Goal: Task Accomplishment & Management: Manage account settings

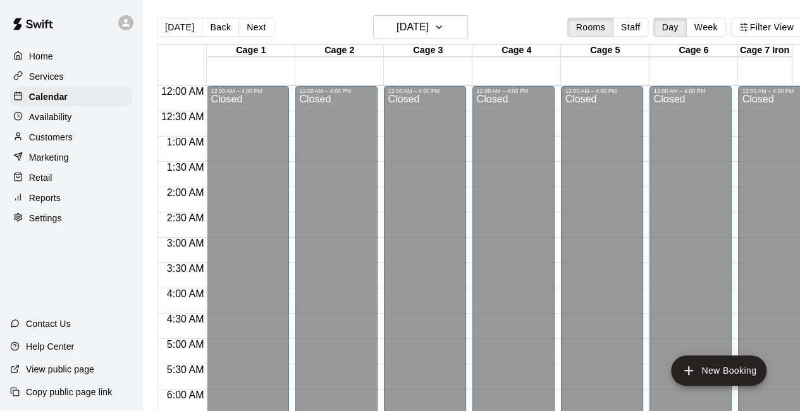
scroll to position [877, 0]
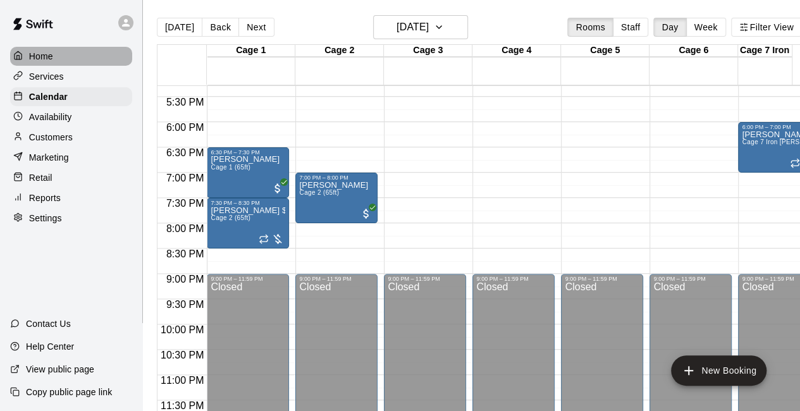
click at [38, 55] on p "Home" at bounding box center [41, 56] width 24 height 13
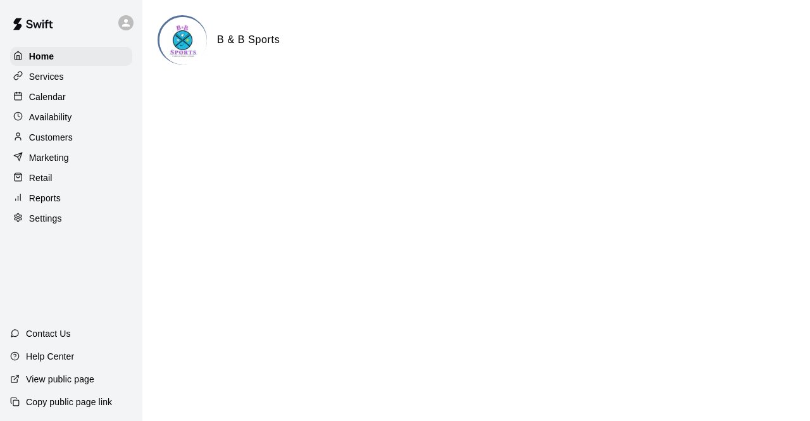
click at [51, 101] on p "Calendar" at bounding box center [47, 96] width 37 height 13
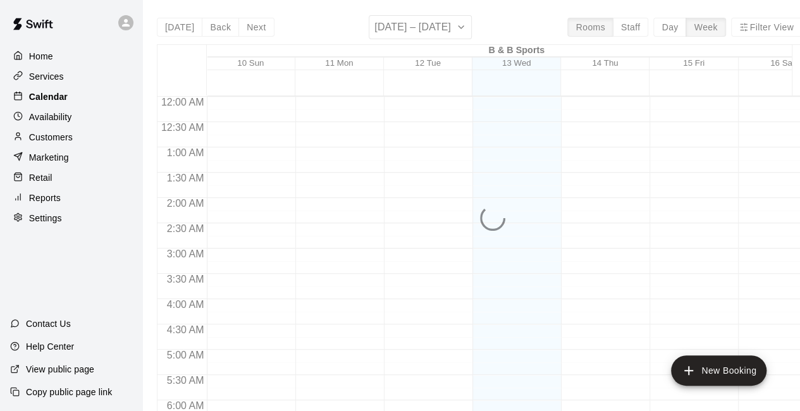
scroll to position [825, 0]
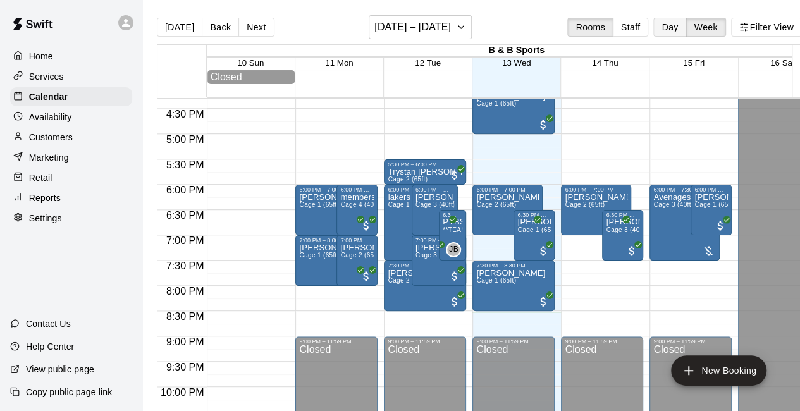
click at [679, 29] on button "Day" at bounding box center [669, 27] width 33 height 19
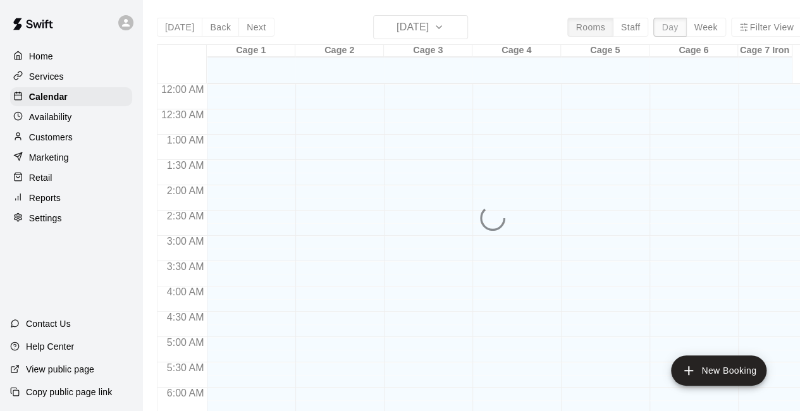
scroll to position [873, 0]
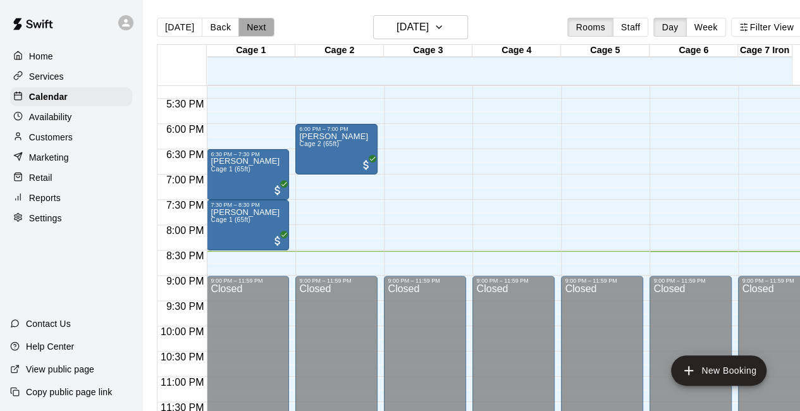
click at [257, 28] on button "Next" at bounding box center [255, 27] width 35 height 19
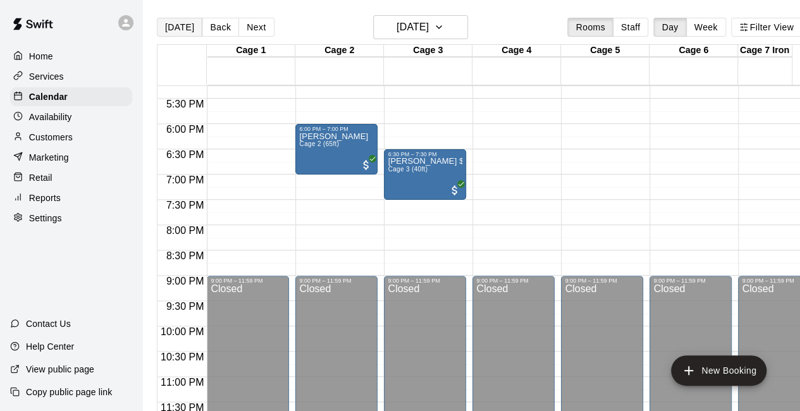
click at [181, 30] on button "Today" at bounding box center [180, 27] width 46 height 19
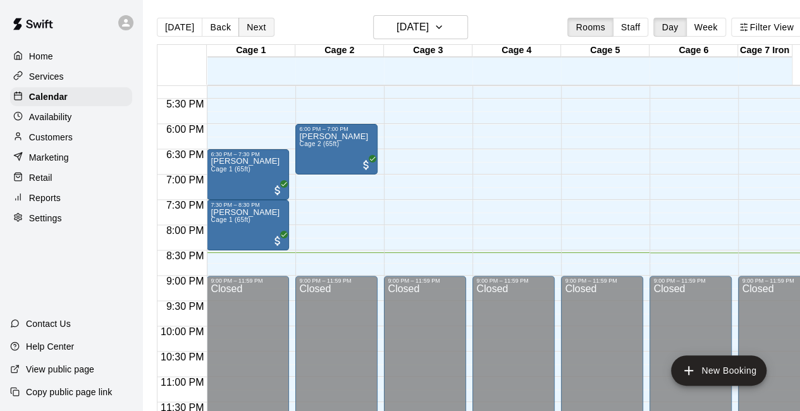
click at [256, 22] on button "Next" at bounding box center [255, 27] width 35 height 19
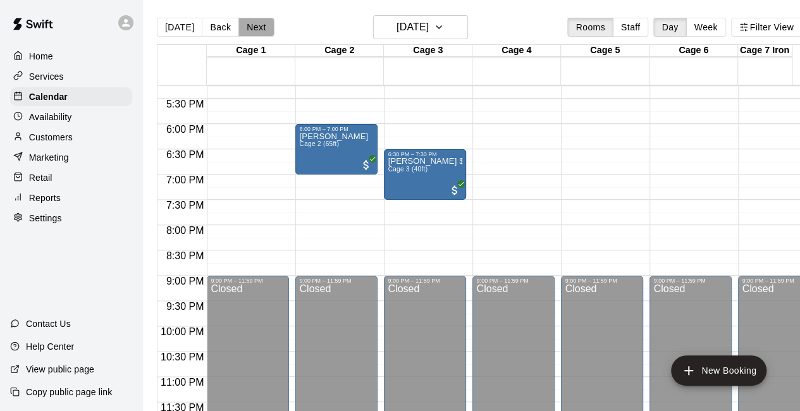
click at [250, 25] on button "Next" at bounding box center [255, 27] width 35 height 19
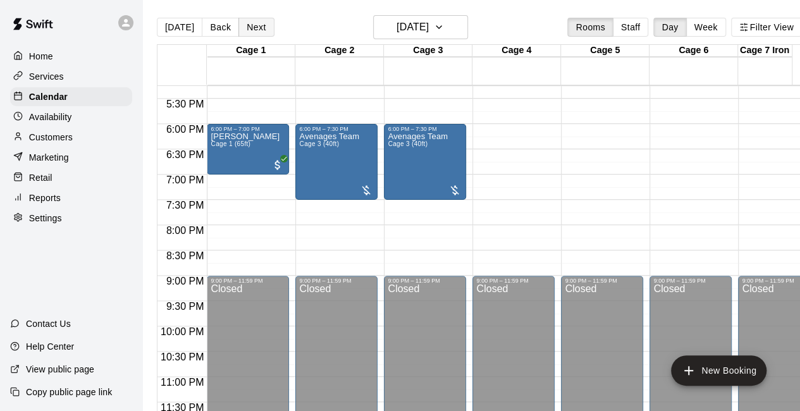
click at [263, 28] on button "Next" at bounding box center [255, 27] width 35 height 19
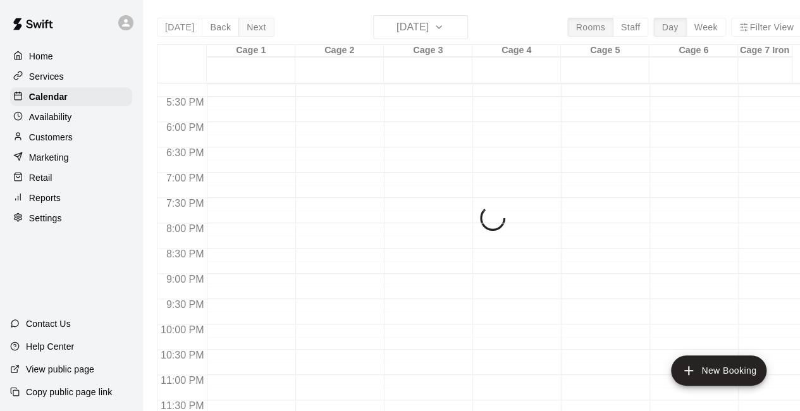
click at [263, 28] on button "Next" at bounding box center [255, 27] width 35 height 19
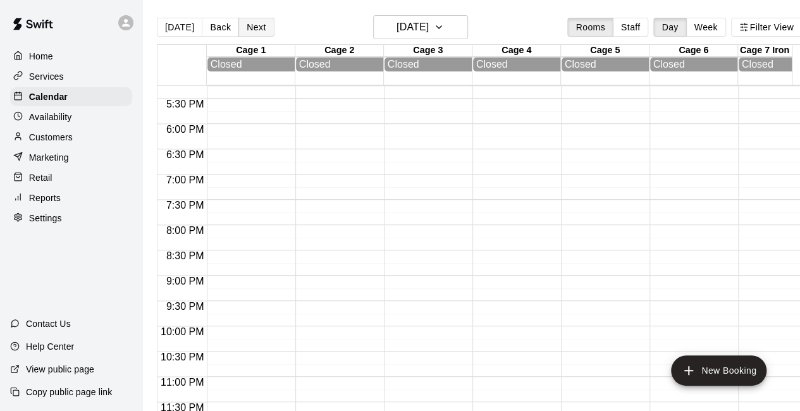
click at [263, 28] on button "Next" at bounding box center [255, 27] width 35 height 19
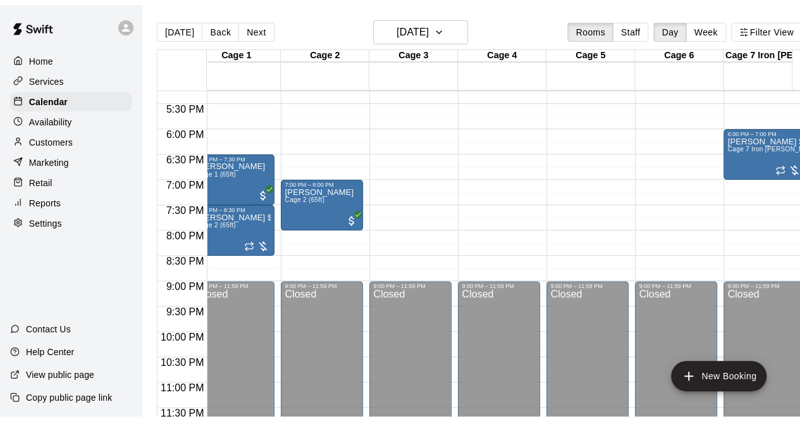
scroll to position [0, 0]
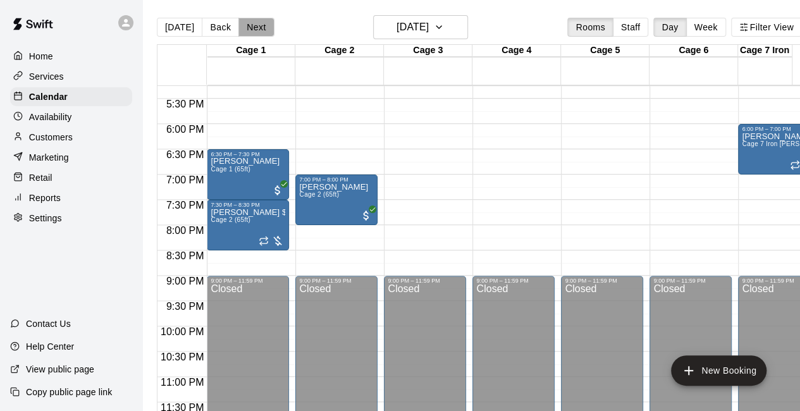
drag, startPoint x: 250, startPoint y: 28, endPoint x: 237, endPoint y: 30, distance: 14.1
click at [238, 30] on button "Next" at bounding box center [255, 27] width 35 height 19
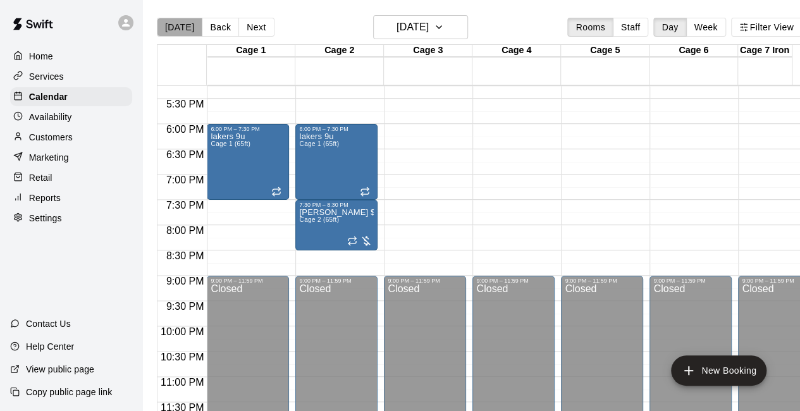
click at [187, 27] on button "Today" at bounding box center [180, 27] width 46 height 19
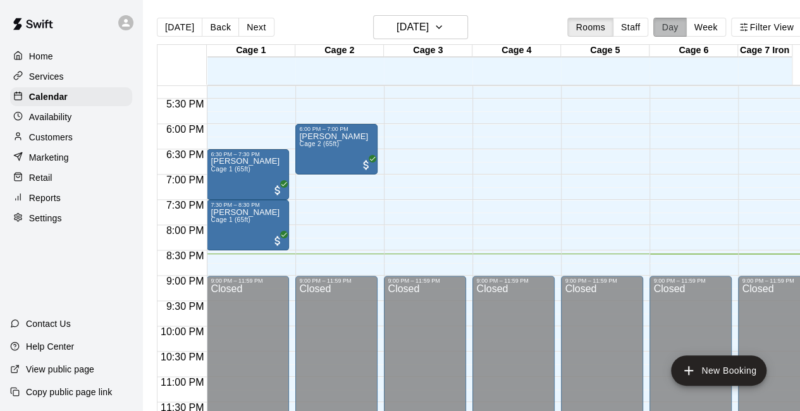
click at [680, 30] on button "Day" at bounding box center [669, 27] width 33 height 19
click at [69, 109] on div "Home Services Calendar Availability Customers Marketing Retail Reports Settings" at bounding box center [71, 137] width 142 height 183
click at [68, 180] on div "Retail" at bounding box center [71, 177] width 122 height 19
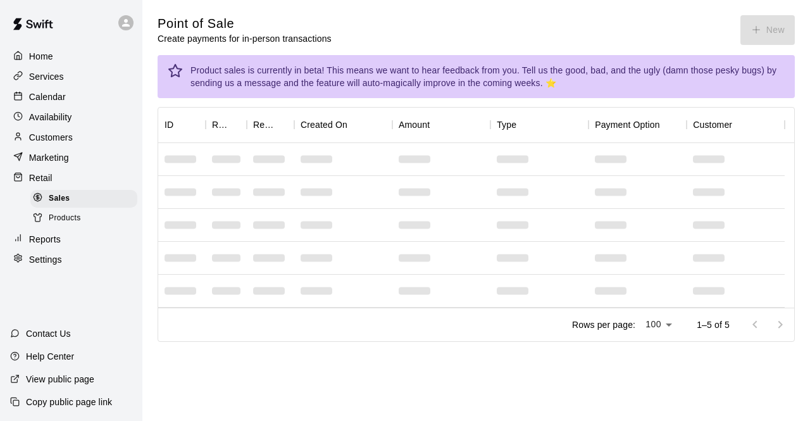
click at [54, 225] on span "Products" at bounding box center [65, 218] width 32 height 13
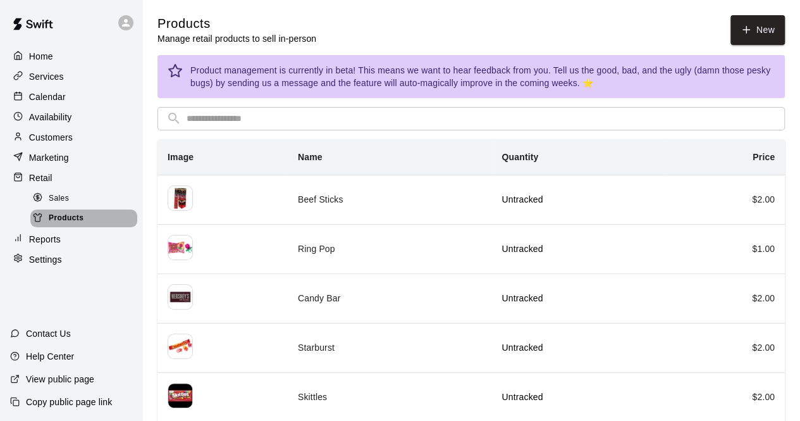
click at [56, 225] on span "Products" at bounding box center [66, 218] width 35 height 13
click at [73, 199] on div "Sales" at bounding box center [83, 199] width 107 height 18
click at [56, 199] on span "Sales" at bounding box center [59, 198] width 20 height 13
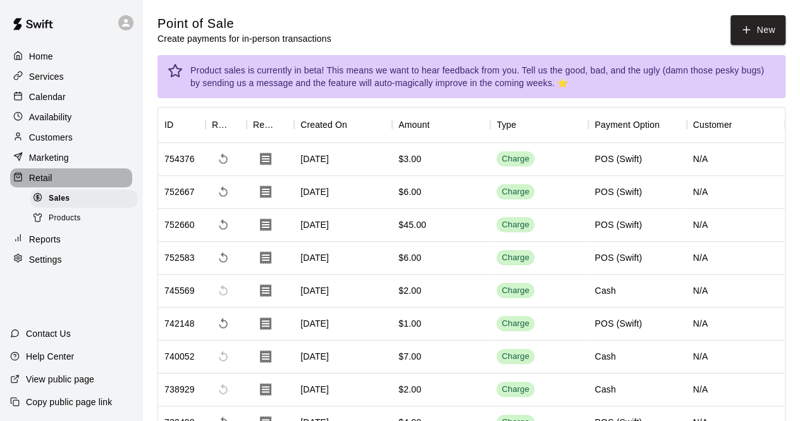
click at [35, 182] on p "Retail" at bounding box center [40, 177] width 23 height 13
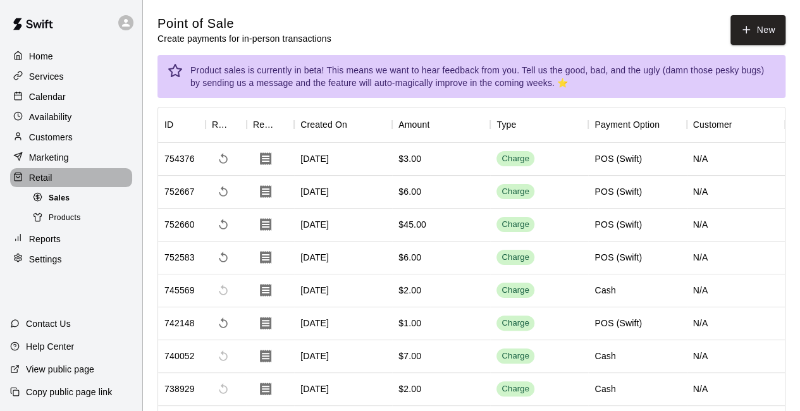
click at [51, 195] on div "Sales" at bounding box center [83, 199] width 107 height 18
click at [47, 245] on p "Reports" at bounding box center [45, 239] width 32 height 13
click at [49, 242] on p "Reports" at bounding box center [45, 239] width 32 height 13
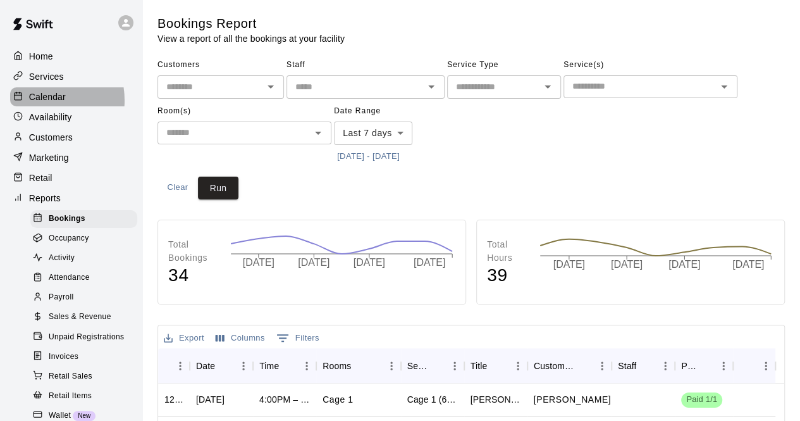
click at [39, 102] on p "Calendar" at bounding box center [47, 96] width 37 height 13
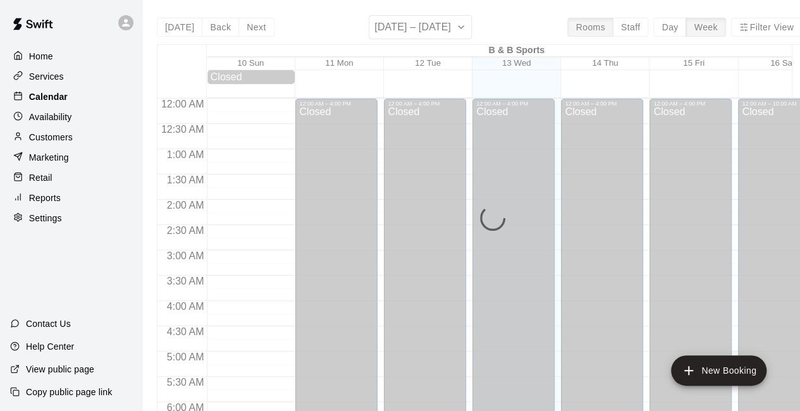
scroll to position [825, 0]
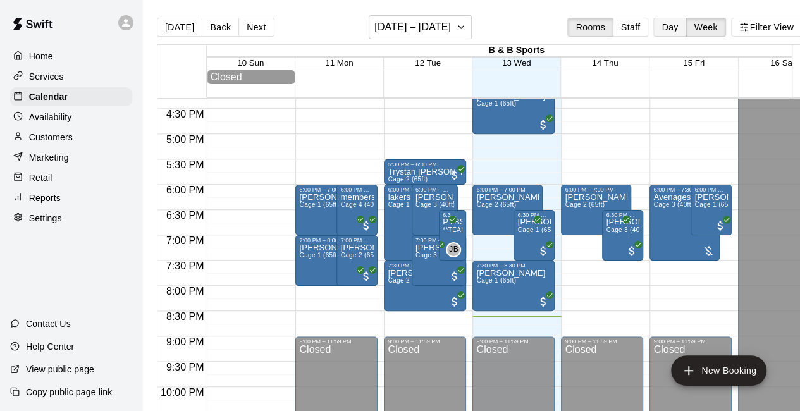
click at [672, 32] on button "Day" at bounding box center [669, 27] width 33 height 19
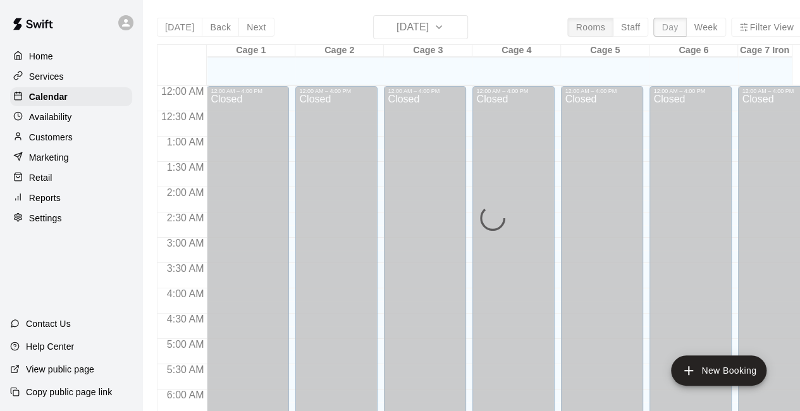
scroll to position [877, 0]
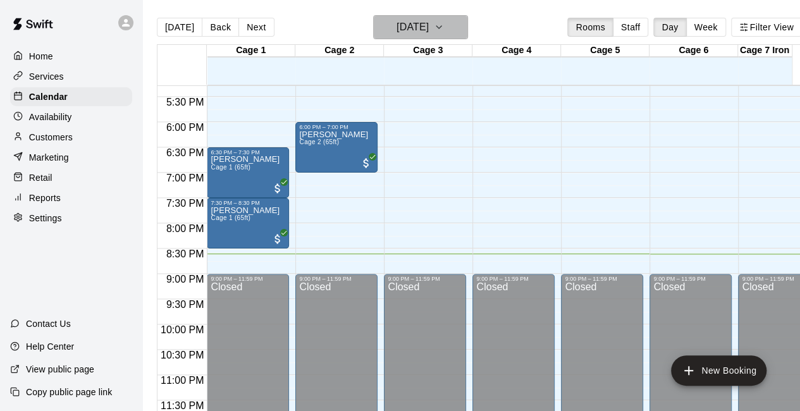
click at [444, 23] on icon "button" at bounding box center [439, 27] width 10 height 15
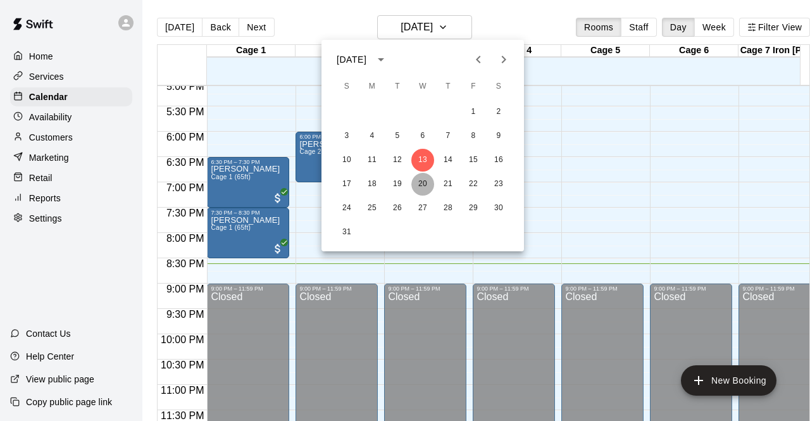
click at [419, 187] on button "20" at bounding box center [422, 184] width 23 height 23
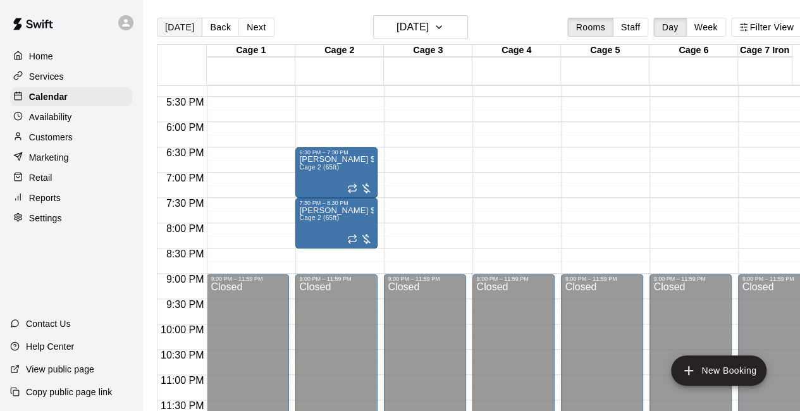
click at [168, 31] on button "Today" at bounding box center [180, 27] width 46 height 19
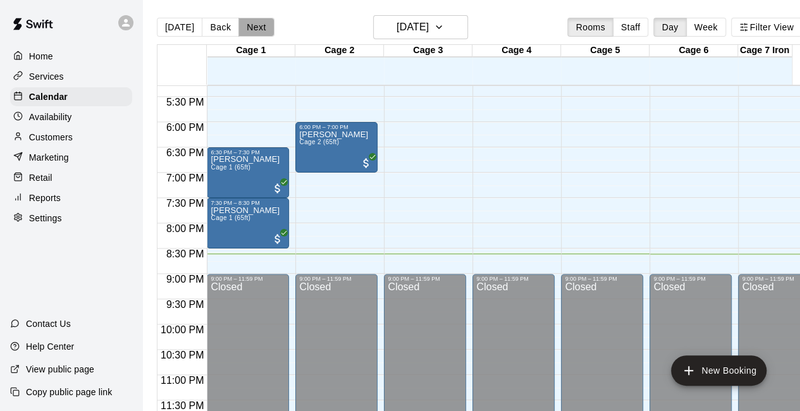
click at [256, 23] on button "Next" at bounding box center [255, 27] width 35 height 19
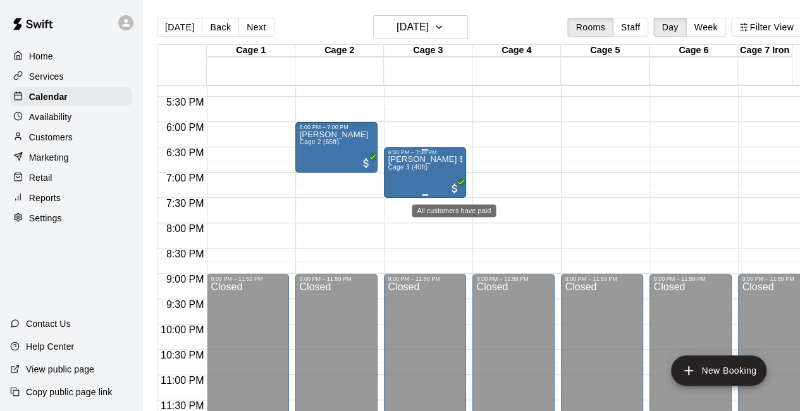
click at [459, 189] on span "All customers have paid" at bounding box center [454, 188] width 13 height 13
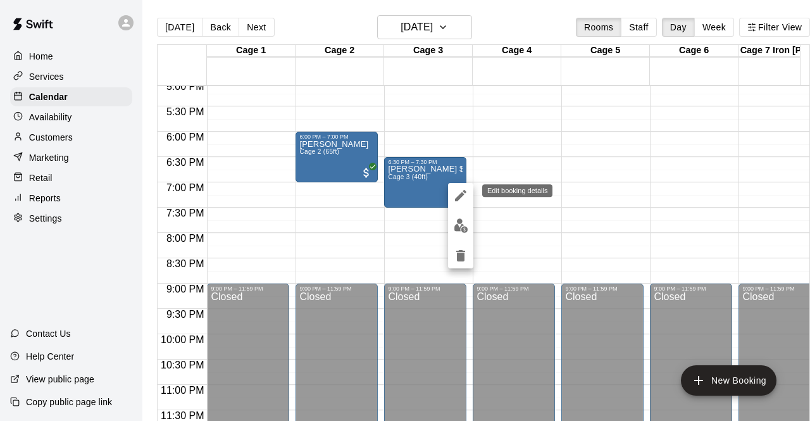
click at [455, 190] on icon "edit" at bounding box center [460, 195] width 15 height 15
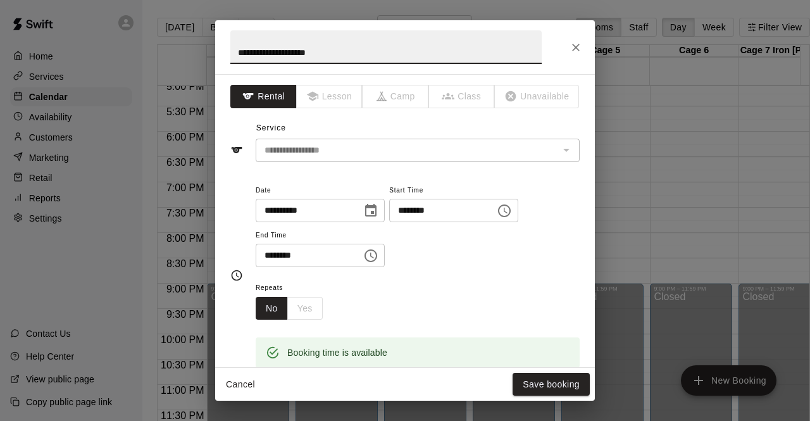
click at [334, 53] on input "**********" at bounding box center [385, 47] width 311 height 34
type input "**********"
click at [537, 385] on button "Save booking" at bounding box center [550, 384] width 77 height 23
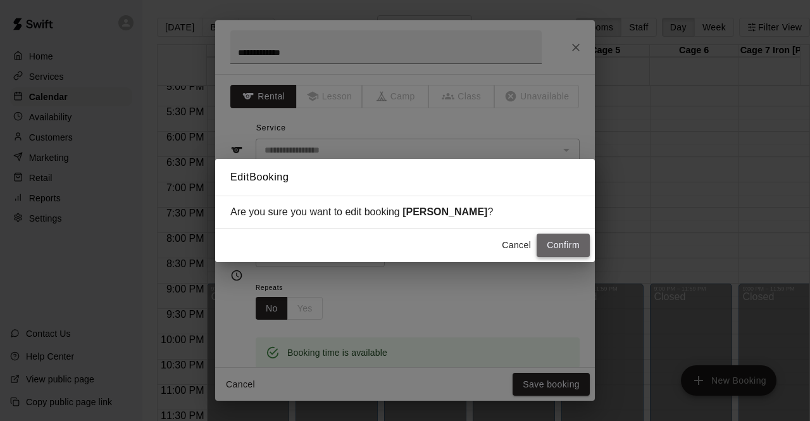
click at [555, 250] on button "Confirm" at bounding box center [562, 244] width 53 height 23
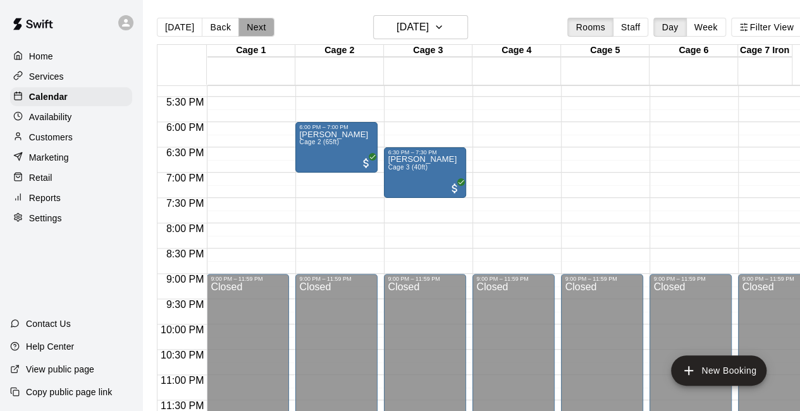
click at [250, 31] on button "Next" at bounding box center [255, 27] width 35 height 19
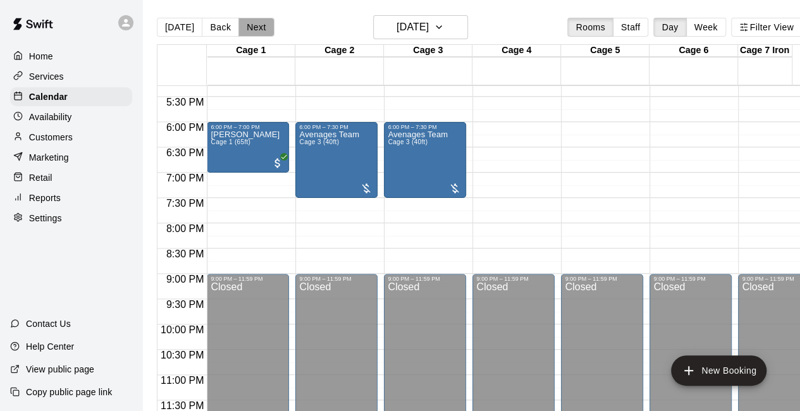
click at [251, 30] on button "Next" at bounding box center [255, 27] width 35 height 19
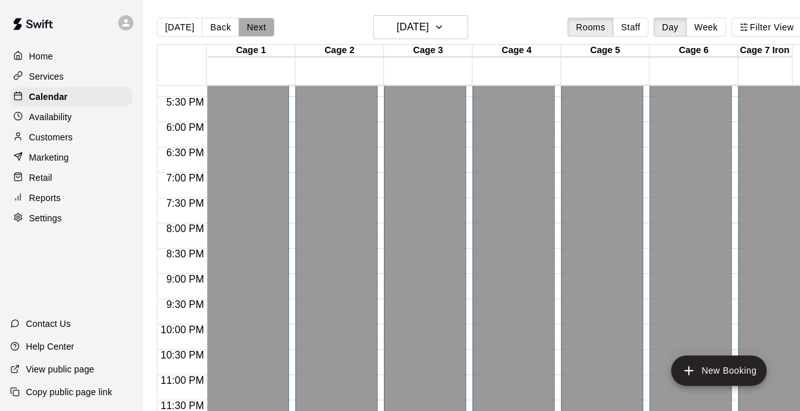
click at [253, 25] on button "Next" at bounding box center [255, 27] width 35 height 19
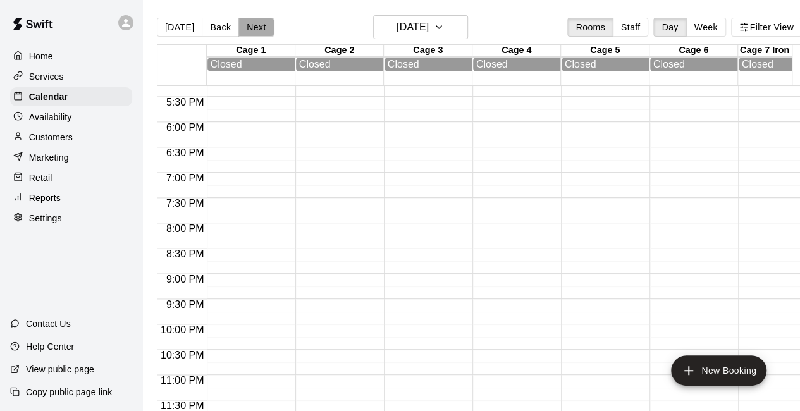
click at [253, 25] on button "Next" at bounding box center [255, 27] width 35 height 19
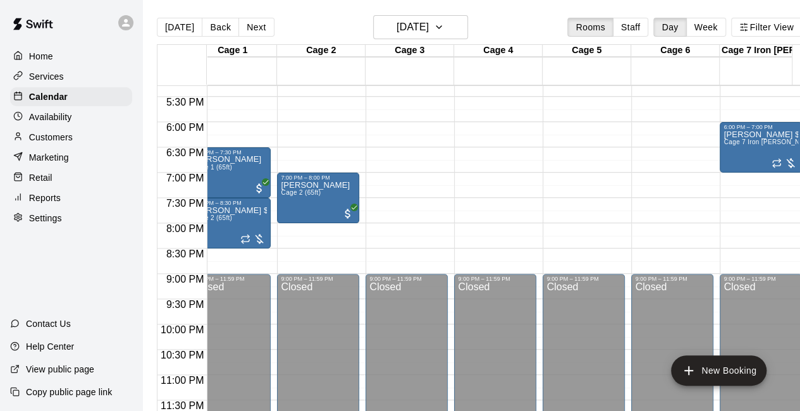
scroll to position [0, 2]
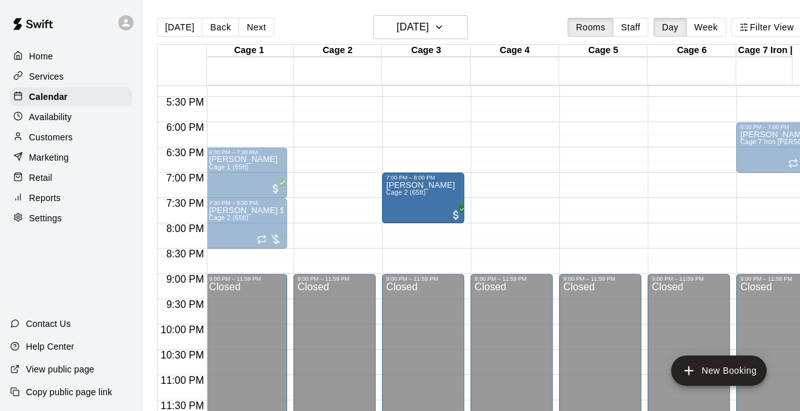
drag, startPoint x: 362, startPoint y: 214, endPoint x: 416, endPoint y: 220, distance: 54.1
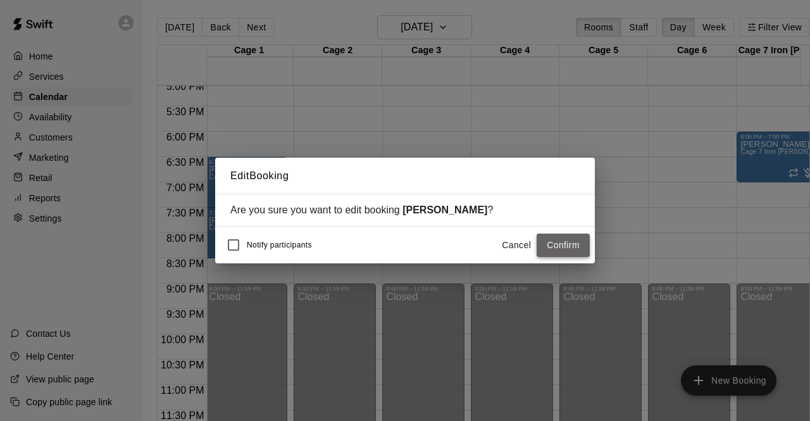
click at [579, 245] on button "Confirm" at bounding box center [562, 244] width 53 height 23
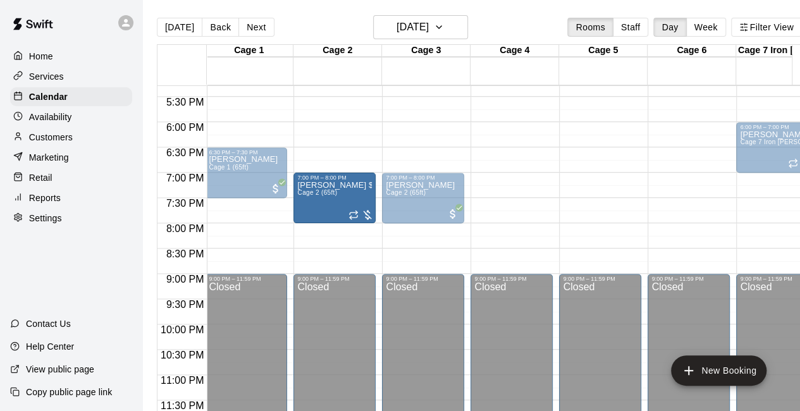
drag, startPoint x: 277, startPoint y: 238, endPoint x: 325, endPoint y: 216, distance: 52.9
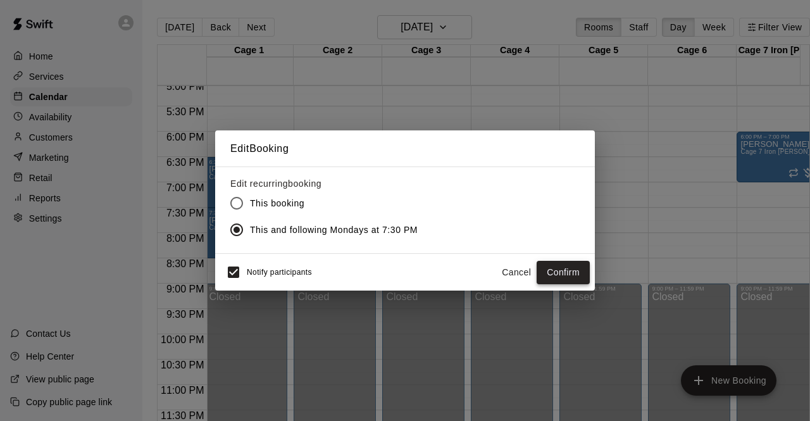
click at [553, 271] on button "Confirm" at bounding box center [562, 272] width 53 height 23
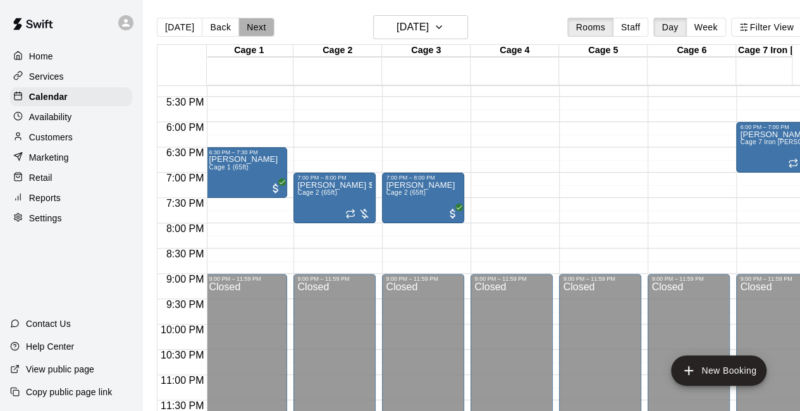
drag, startPoint x: 252, startPoint y: 32, endPoint x: 250, endPoint y: 15, distance: 17.2
click at [250, 15] on div "Today Back Next Monday Aug 18 Rooms Staff Day Week Filter View" at bounding box center [479, 29] width 645 height 29
click at [253, 26] on button "Next" at bounding box center [255, 27] width 35 height 19
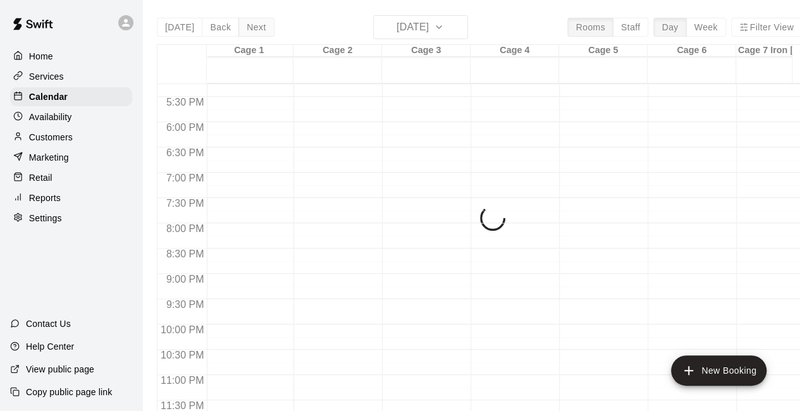
scroll to position [877, 2]
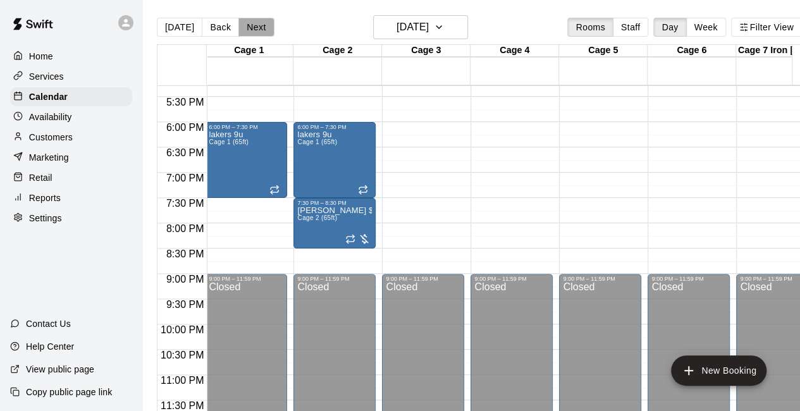
click at [250, 23] on button "Next" at bounding box center [255, 27] width 35 height 19
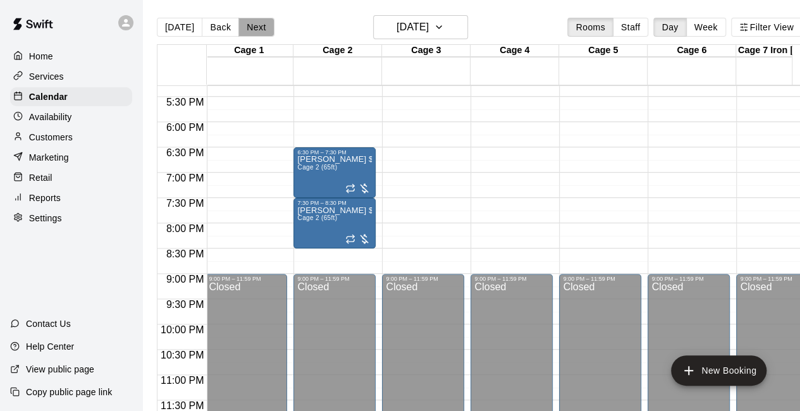
click at [249, 28] on button "Next" at bounding box center [255, 27] width 35 height 19
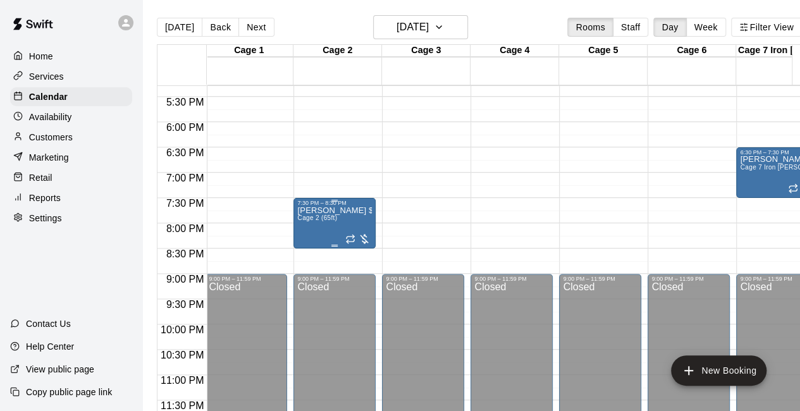
click at [363, 241] on div at bounding box center [357, 239] width 25 height 13
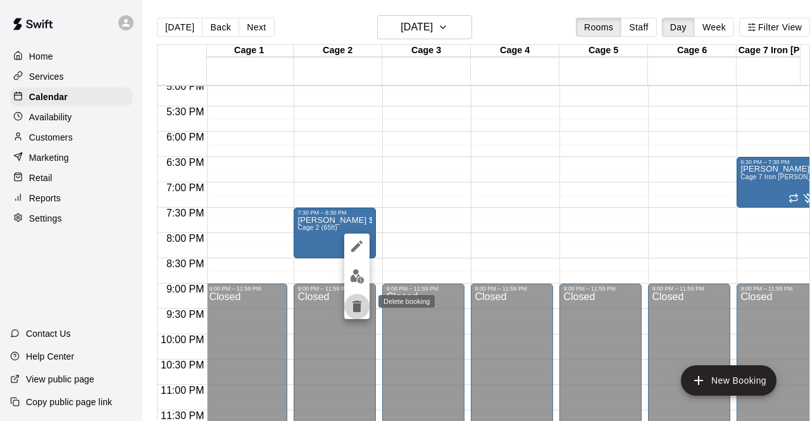
click at [361, 303] on icon "delete" at bounding box center [356, 305] width 9 height 11
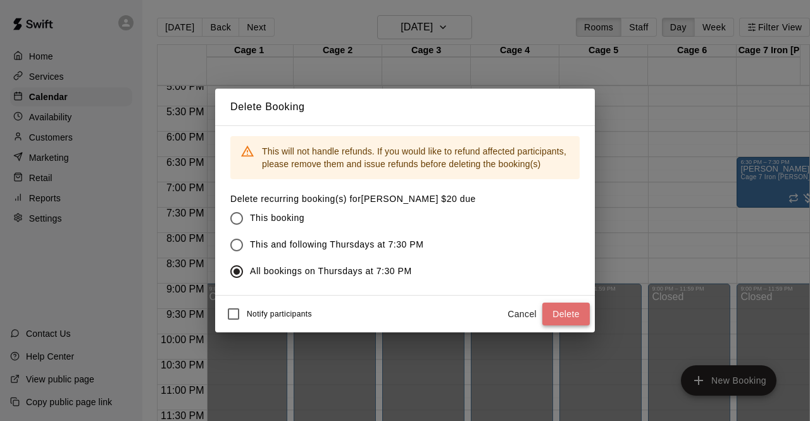
click at [560, 314] on button "Delete" at bounding box center [565, 313] width 47 height 23
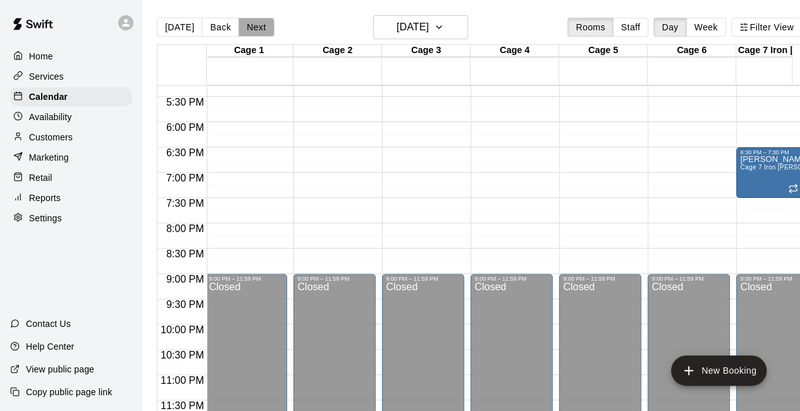
click at [257, 26] on button "Next" at bounding box center [255, 27] width 35 height 19
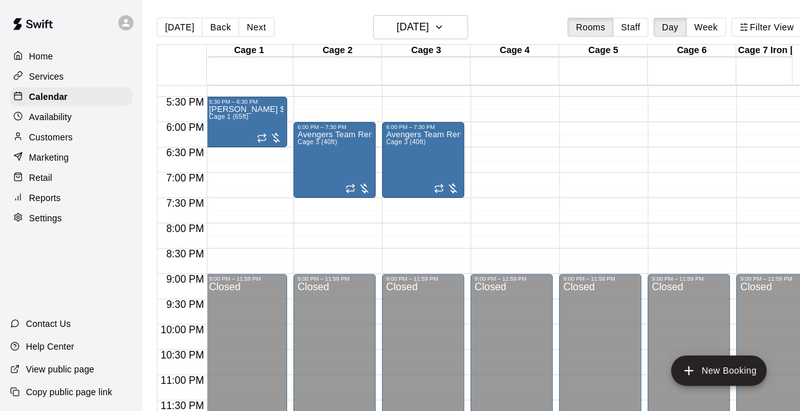
scroll to position [806, 2]
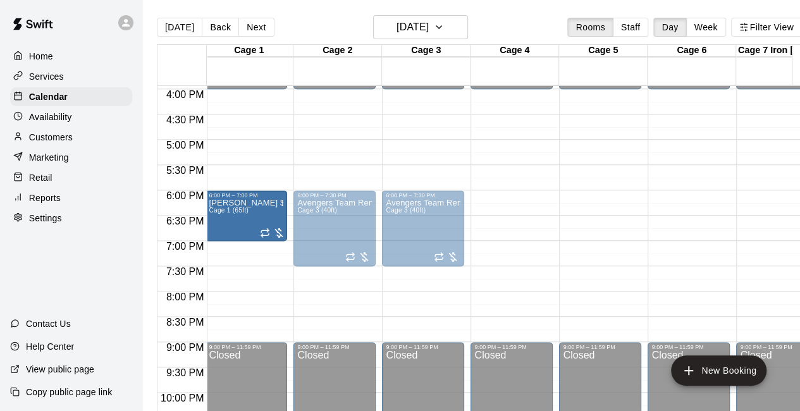
drag, startPoint x: 230, startPoint y: 201, endPoint x: 231, endPoint y: 230, distance: 29.1
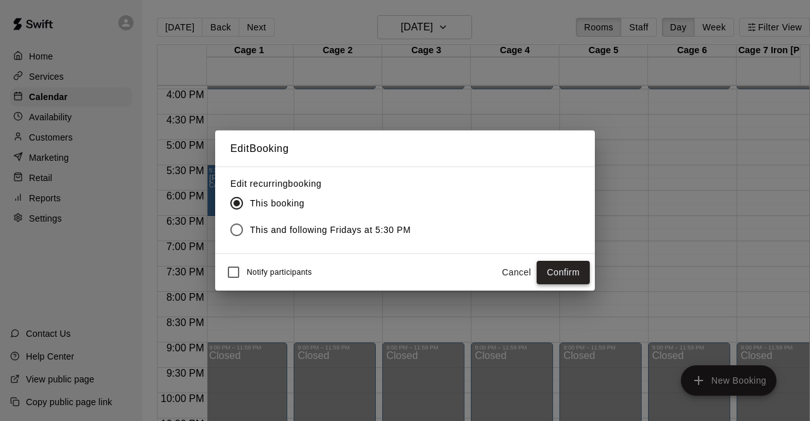
click at [550, 273] on button "Confirm" at bounding box center [562, 272] width 53 height 23
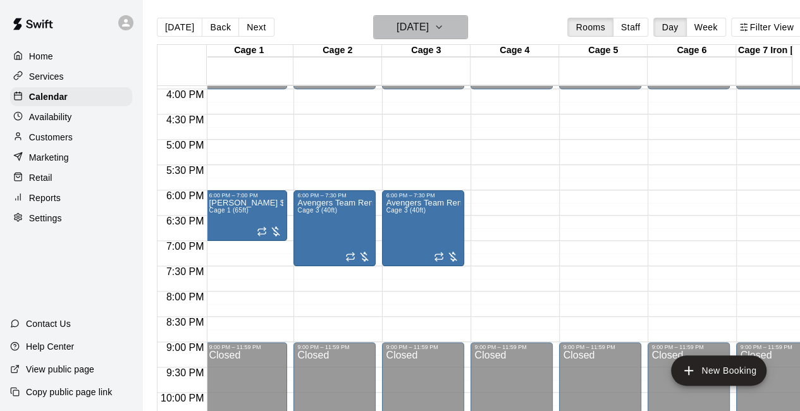
click at [442, 26] on icon "button" at bounding box center [438, 27] width 5 height 3
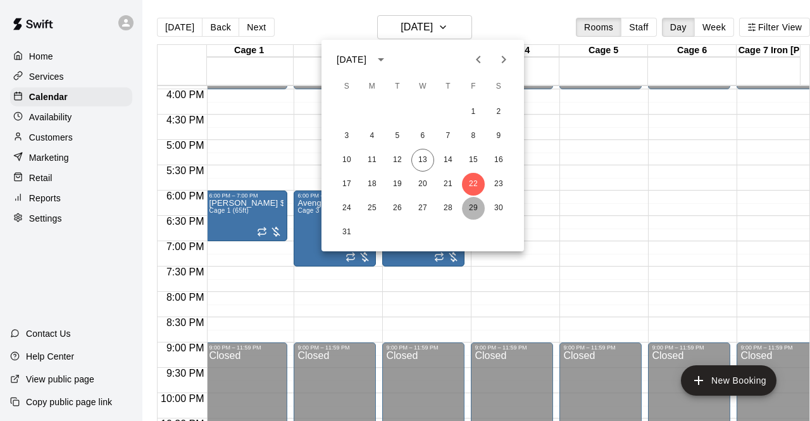
click at [470, 209] on button "29" at bounding box center [473, 208] width 23 height 23
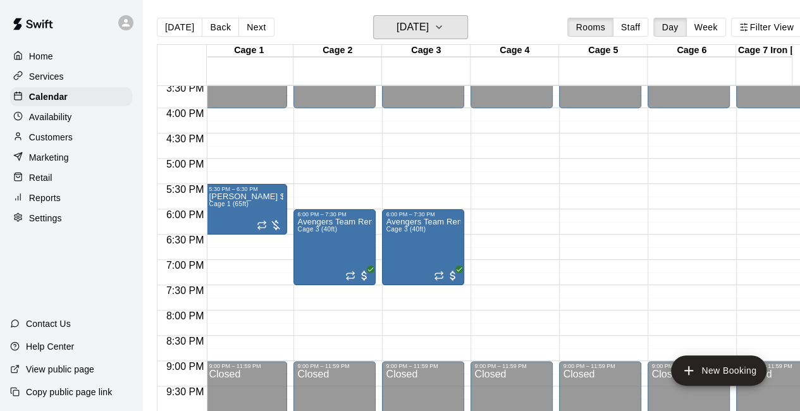
scroll to position [789, 2]
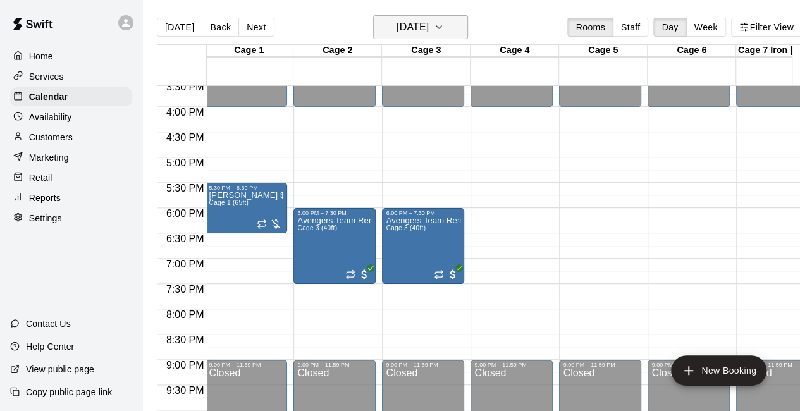
click at [444, 30] on icon "button" at bounding box center [439, 27] width 10 height 15
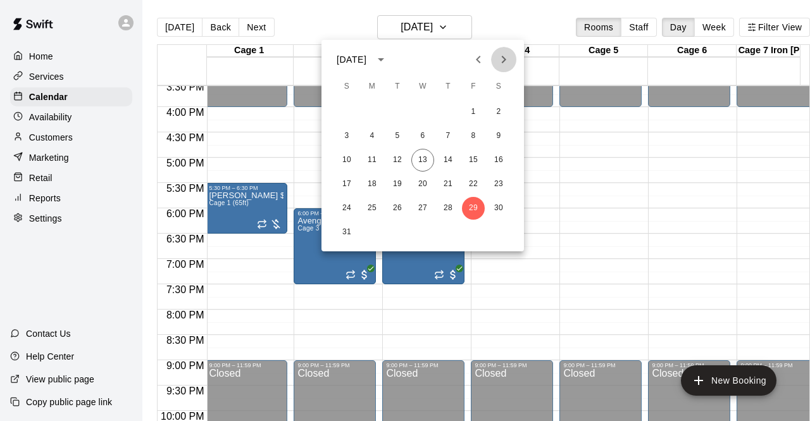
click at [502, 61] on icon "Next month" at bounding box center [503, 59] width 15 height 15
click at [469, 120] on button "5" at bounding box center [473, 112] width 23 height 23
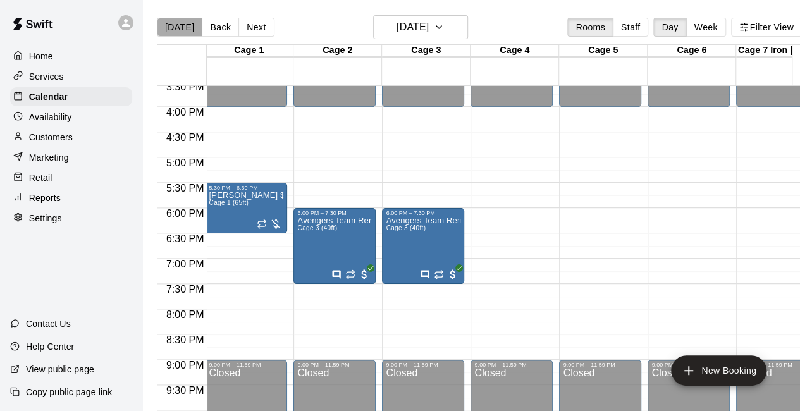
click at [182, 27] on button "Today" at bounding box center [180, 27] width 46 height 19
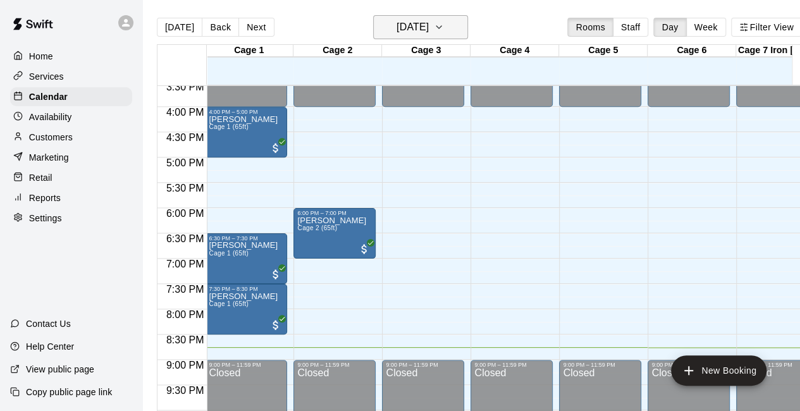
click at [444, 31] on icon "button" at bounding box center [439, 27] width 10 height 15
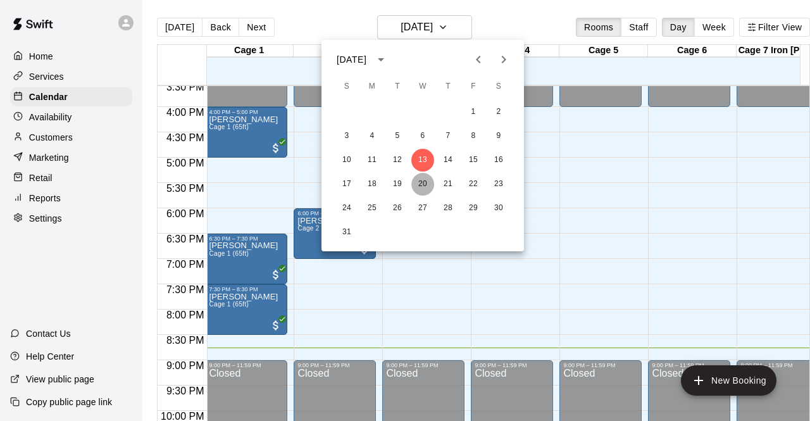
click at [425, 185] on button "20" at bounding box center [422, 184] width 23 height 23
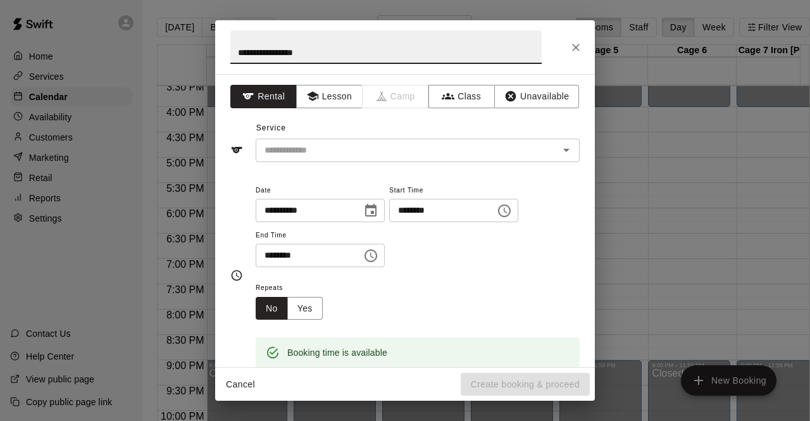
type input "**********"
click at [579, 51] on icon "Close" at bounding box center [575, 47] width 13 height 13
